Goal: Information Seeking & Learning: Learn about a topic

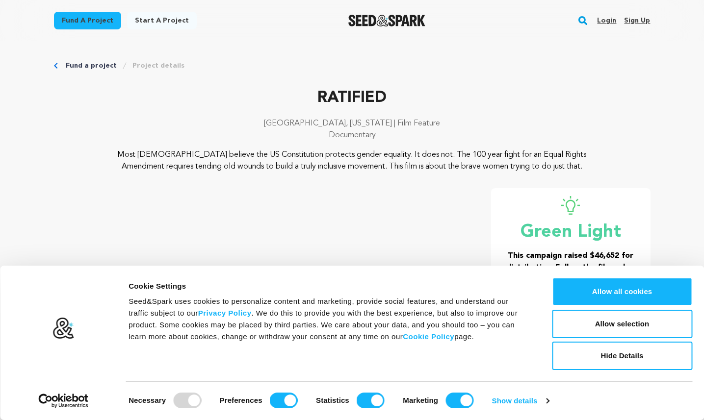
scroll to position [153, 0]
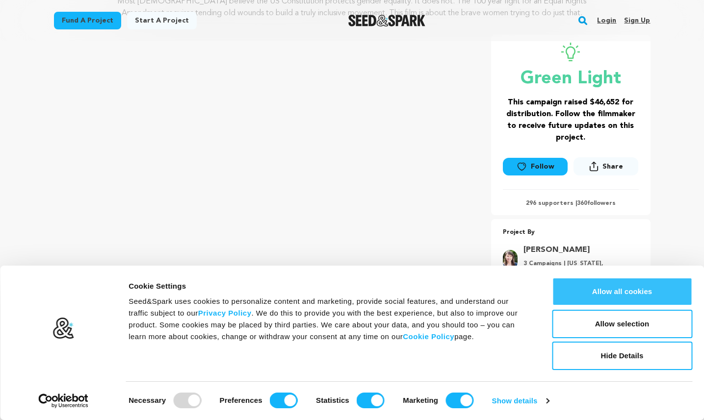
click at [660, 290] on button "Allow all cookies" at bounding box center [622, 292] width 140 height 28
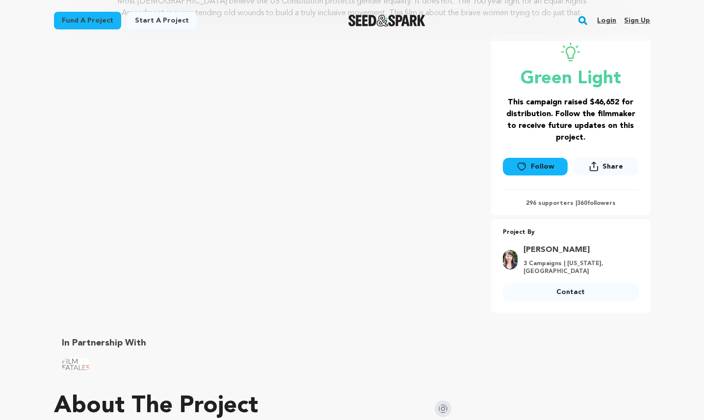
drag, startPoint x: 587, startPoint y: 140, endPoint x: 597, endPoint y: 138, distance: 10.9
click at [597, 138] on h3 "This campaign raised $46,652 for distribution. Follow the filmmaker to receive …" at bounding box center [571, 120] width 136 height 47
click at [597, 139] on h3 "This campaign raised $46,652 for distribution. Follow the filmmaker to receive …" at bounding box center [571, 120] width 136 height 47
click at [594, 141] on h3 "This campaign raised $46,652 for distribution. Follow the filmmaker to receive …" at bounding box center [571, 120] width 136 height 47
click at [595, 141] on h3 "This campaign raised $46,652 for distribution. Follow the filmmaker to receive …" at bounding box center [571, 120] width 136 height 47
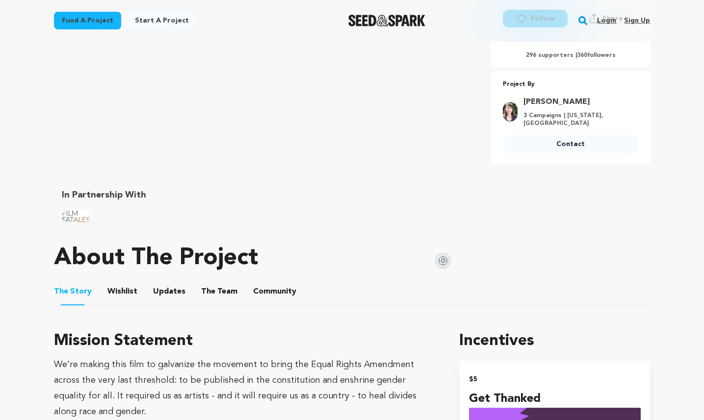
scroll to position [326, 0]
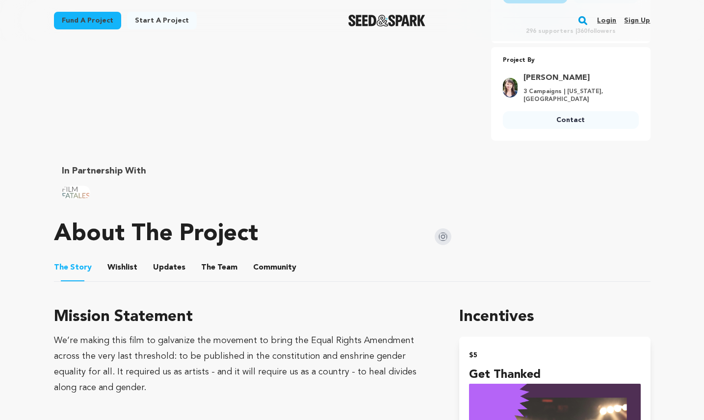
drag, startPoint x: 223, startPoint y: 323, endPoint x: 276, endPoint y: 377, distance: 75.6
click at [275, 376] on div "Mission Statement We’re making this film to galvanize the movement to bring the…" at bounding box center [245, 351] width 382 height 90
click at [276, 377] on div "We’re making this film to galvanize the movement to bring the Equal Rights Amen…" at bounding box center [245, 364] width 382 height 63
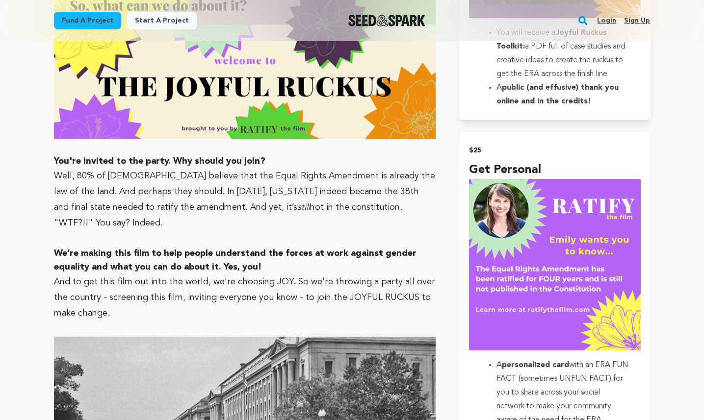
scroll to position [868, 0]
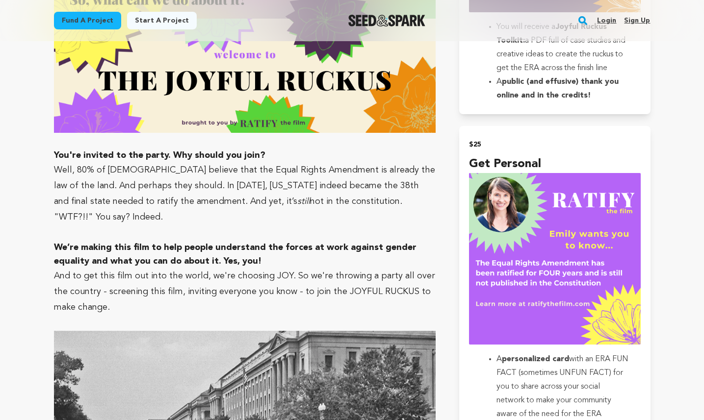
click at [290, 209] on p "﻿"WTF?!!" You say? Indeed." at bounding box center [245, 217] width 382 height 16
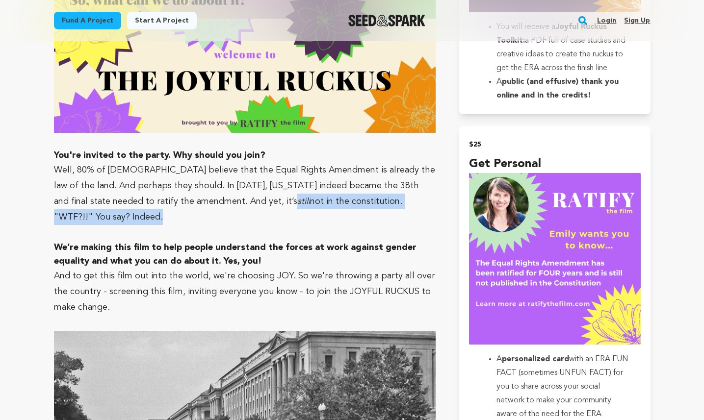
drag, startPoint x: 213, startPoint y: 200, endPoint x: 198, endPoint y: 198, distance: 14.8
click at [196, 209] on p "﻿"WTF?!!" You say? Indeed." at bounding box center [245, 217] width 382 height 16
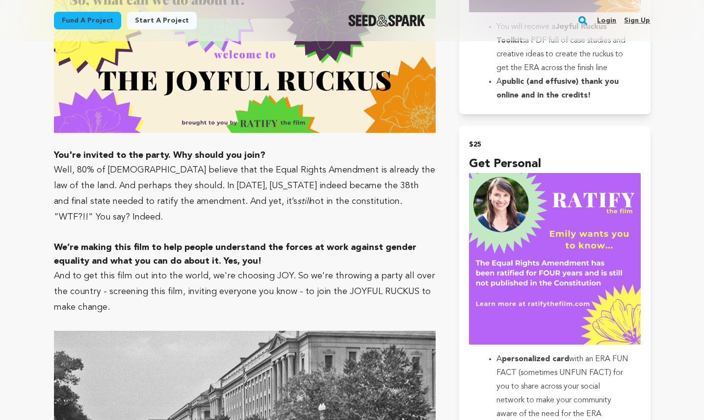
click at [198, 209] on p "﻿"WTF?!!" You say? Indeed." at bounding box center [245, 217] width 382 height 16
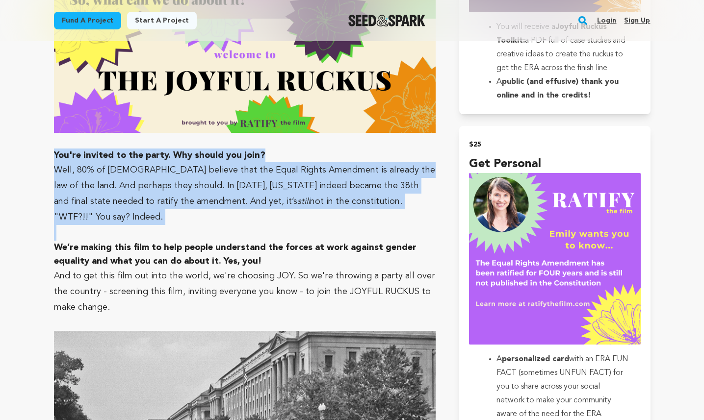
drag, startPoint x: 198, startPoint y: 198, endPoint x: 52, endPoint y: 142, distance: 156.2
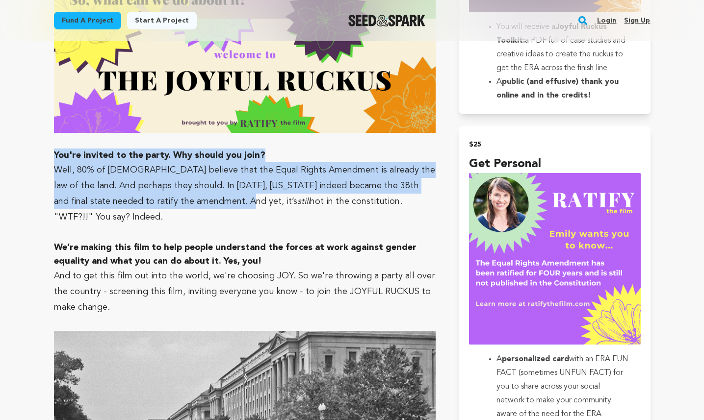
drag, startPoint x: 51, startPoint y: 142, endPoint x: 189, endPoint y: 193, distance: 147.1
click at [189, 193] on p "Well, 80% of [DEMOGRAPHIC_DATA] believe that the Equal Rights Amendment is alre…" at bounding box center [245, 185] width 382 height 47
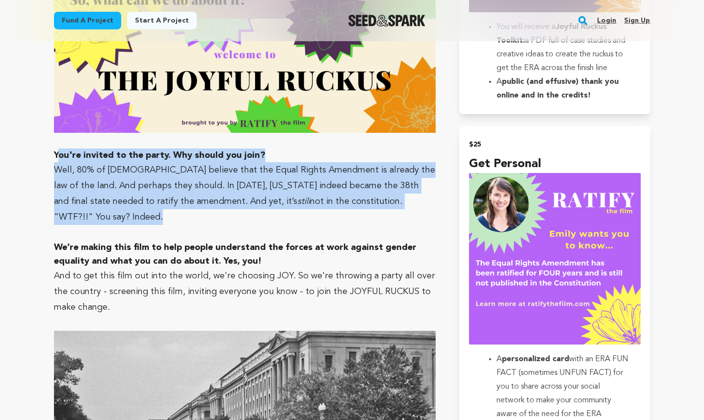
drag, startPoint x: 188, startPoint y: 194, endPoint x: 60, endPoint y: 133, distance: 142.1
click at [60, 149] on h3 "You're invited to the party. Why should you join?" at bounding box center [245, 156] width 382 height 14
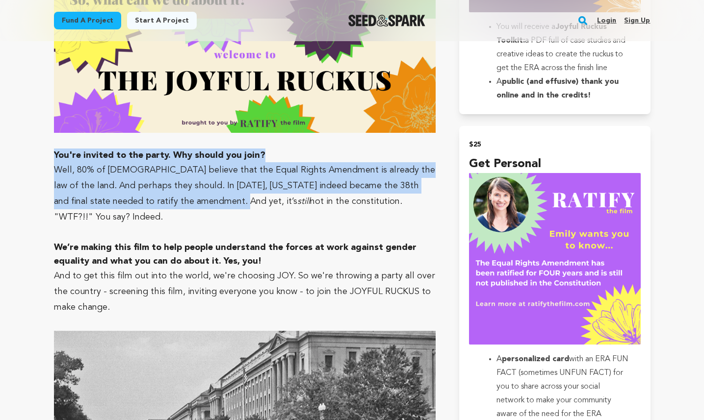
drag, startPoint x: 60, startPoint y: 133, endPoint x: 181, endPoint y: 192, distance: 134.7
click at [181, 193] on p "Well, 80% of [DEMOGRAPHIC_DATA] believe that the Equal Rights Amendment is alre…" at bounding box center [245, 185] width 382 height 47
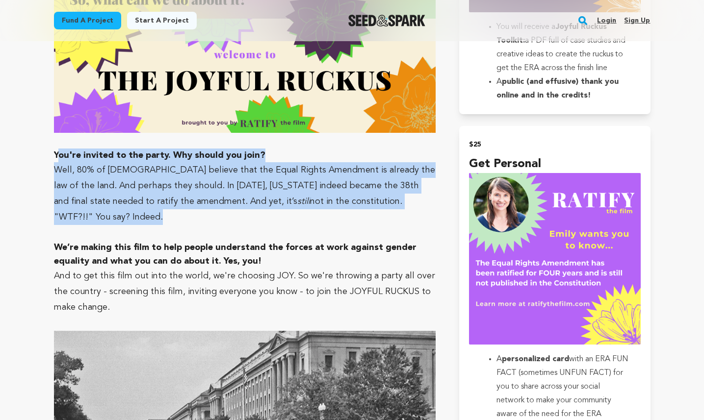
drag, startPoint x: 181, startPoint y: 196, endPoint x: 58, endPoint y: 134, distance: 137.5
click at [59, 151] on strong "You're invited to the party. Why should you join?" at bounding box center [159, 155] width 211 height 9
drag, startPoint x: 59, startPoint y: 135, endPoint x: 167, endPoint y: 202, distance: 126.6
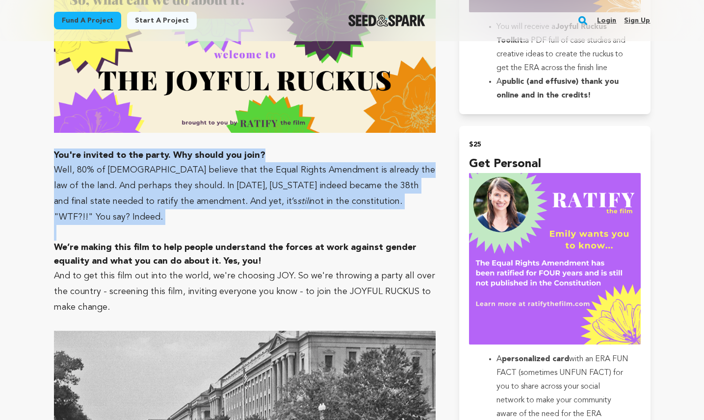
click at [168, 209] on p "﻿"WTF?!!" You say? Indeed." at bounding box center [245, 217] width 382 height 16
drag, startPoint x: 168, startPoint y: 203, endPoint x: 52, endPoint y: 143, distance: 129.8
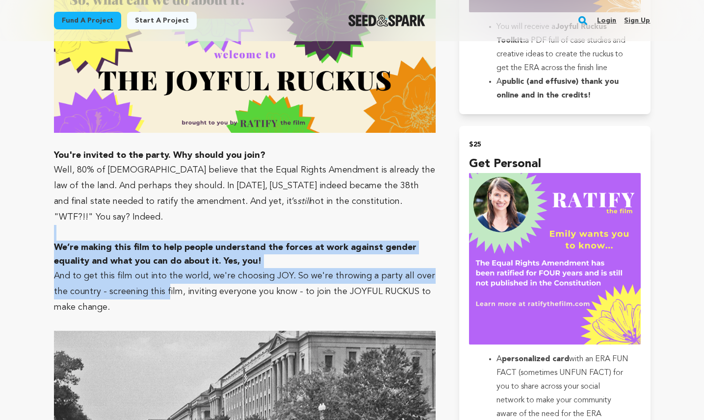
drag, startPoint x: 131, startPoint y: 218, endPoint x: 166, endPoint y: 281, distance: 71.5
click at [166, 281] on p "And to get this film out into the world, we're choosing JOY. So we're throwing …" at bounding box center [245, 291] width 382 height 47
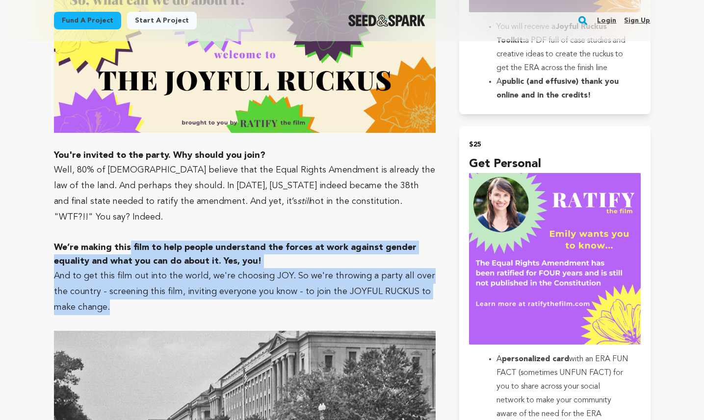
drag, startPoint x: 166, startPoint y: 293, endPoint x: 127, endPoint y: 231, distance: 72.8
click at [127, 243] on strong "We’re making this film to help people understand the forces at work against gen…" at bounding box center [235, 254] width 362 height 23
drag, startPoint x: 127, startPoint y: 231, endPoint x: 163, endPoint y: 294, distance: 72.5
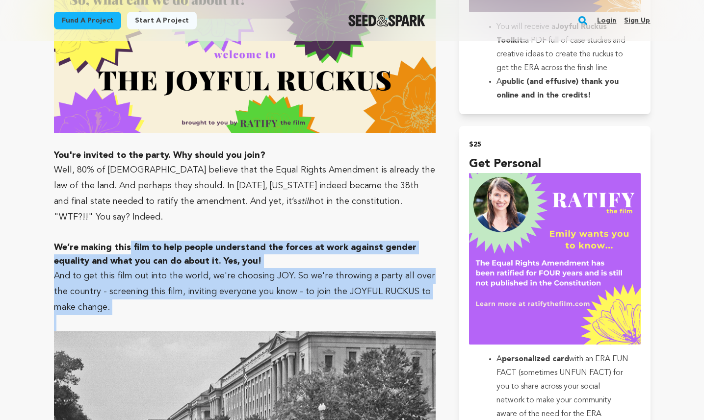
click at [163, 294] on p "And to get this film out into the world, we're choosing JOY. So we're throwing …" at bounding box center [245, 291] width 382 height 47
drag, startPoint x: 163, startPoint y: 294, endPoint x: 127, endPoint y: 220, distance: 82.7
click at [127, 225] on p at bounding box center [245, 233] width 382 height 16
drag, startPoint x: 311, startPoint y: 295, endPoint x: 271, endPoint y: 225, distance: 80.6
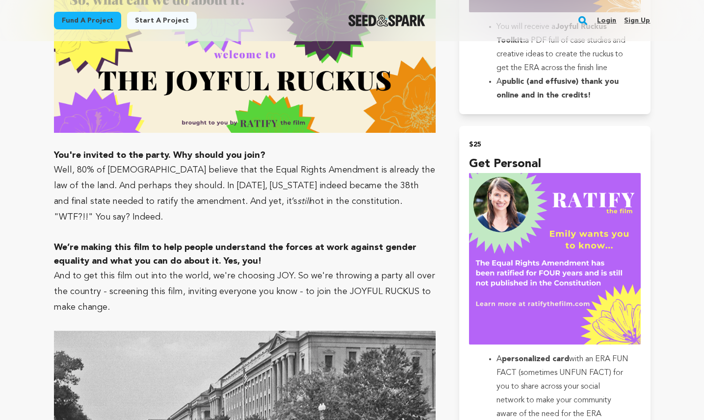
click at [271, 241] on h3 "We’re making this film to help people understand the forces at work against gen…" at bounding box center [245, 254] width 382 height 27
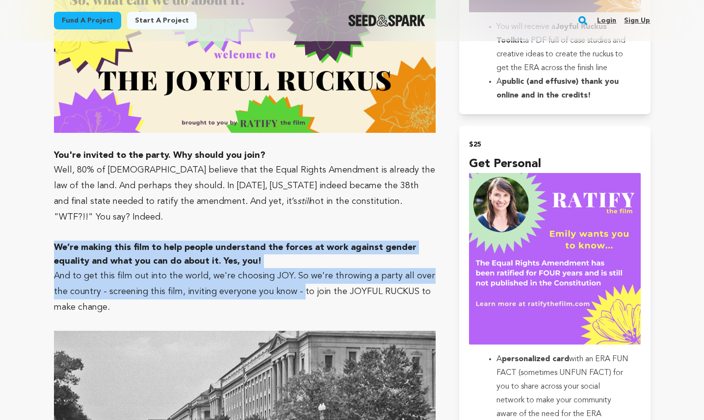
drag, startPoint x: 271, startPoint y: 225, endPoint x: 296, endPoint y: 281, distance: 61.2
click at [296, 281] on span "And to get this film out into the world, we're choosing JOY. So we're throwing …" at bounding box center [244, 292] width 381 height 40
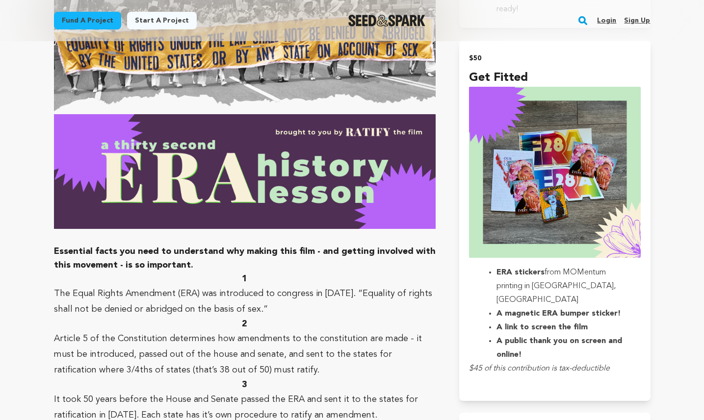
scroll to position [1350, 0]
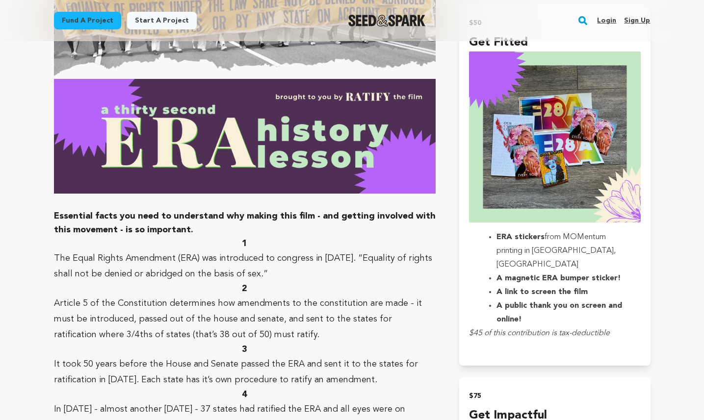
drag, startPoint x: 210, startPoint y: 215, endPoint x: 201, endPoint y: 211, distance: 9.9
click at [200, 211] on h3 "Essential facts you need to understand why making this film - and getting invol…" at bounding box center [245, 222] width 382 height 27
click at [201, 211] on h3 "Essential facts you need to understand why making this film - and getting invol…" at bounding box center [245, 222] width 382 height 27
drag, startPoint x: 201, startPoint y: 211, endPoint x: 266, endPoint y: 271, distance: 88.5
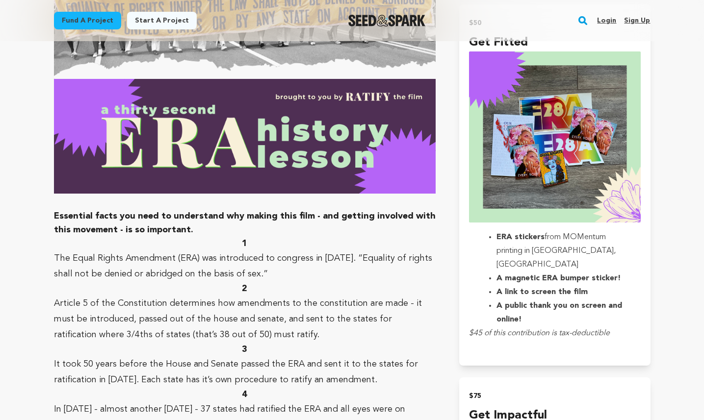
click at [266, 282] on h3 "2" at bounding box center [245, 289] width 382 height 14
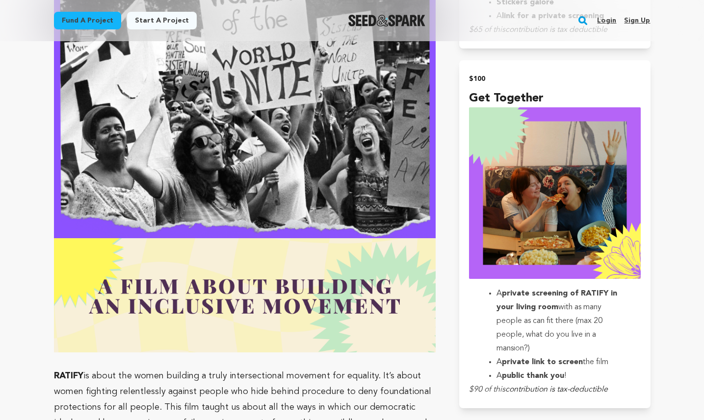
scroll to position [1985, 0]
